Goal: Task Accomplishment & Management: Manage account settings

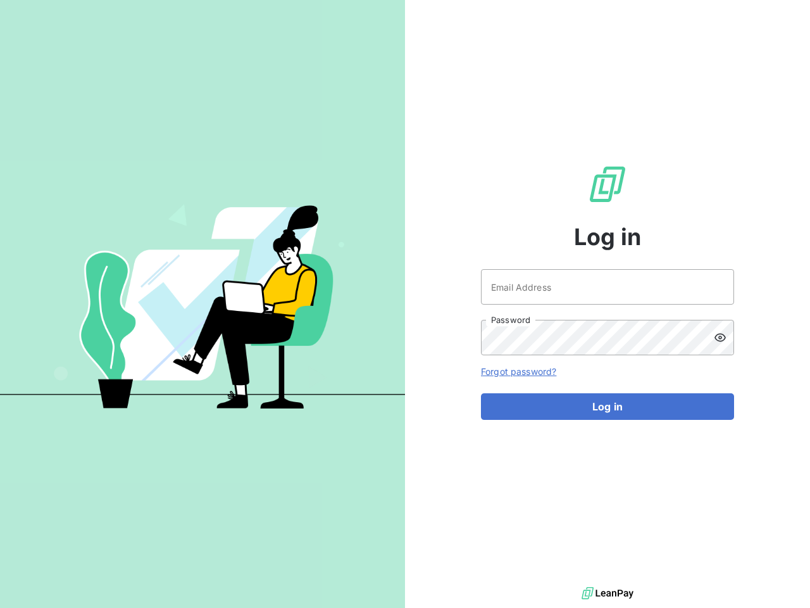
click at [405, 304] on div "Log in Email Address Password Forgot password? Log in" at bounding box center [607, 291] width 405 height 583
click at [724, 337] on icon at bounding box center [720, 337] width 13 height 13
